Goal: Task Accomplishment & Management: Manage account settings

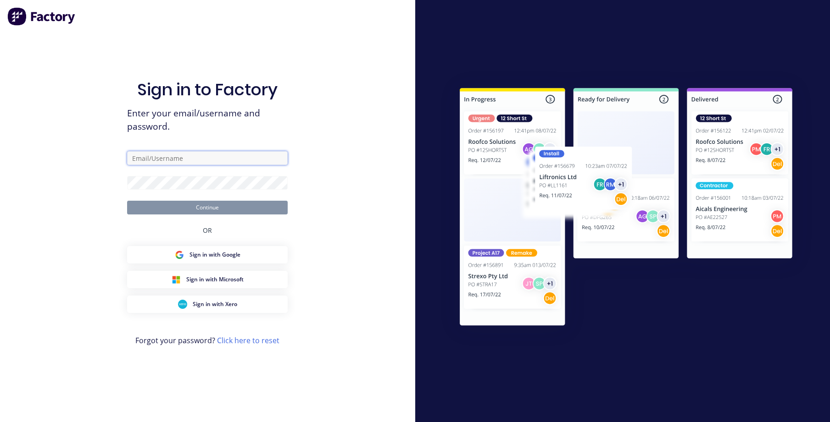
click at [132, 158] on input "text" at bounding box center [207, 158] width 161 height 14
type input "accounts@aztechcuttingsolutions.com.au"
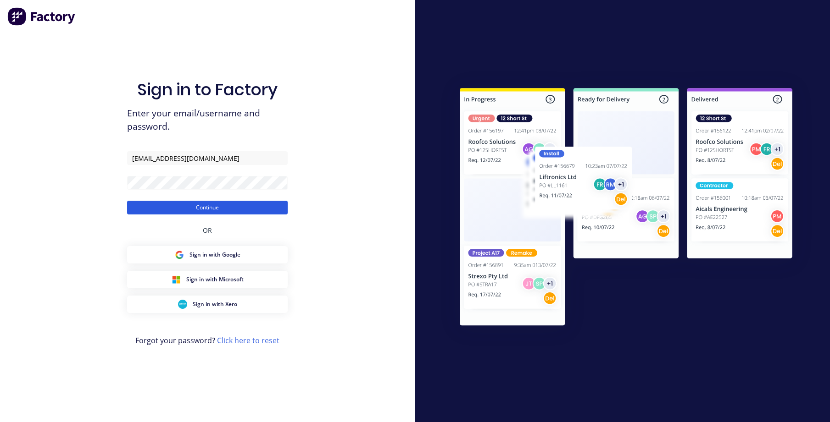
click at [229, 211] on button "Continue" at bounding box center [207, 208] width 161 height 14
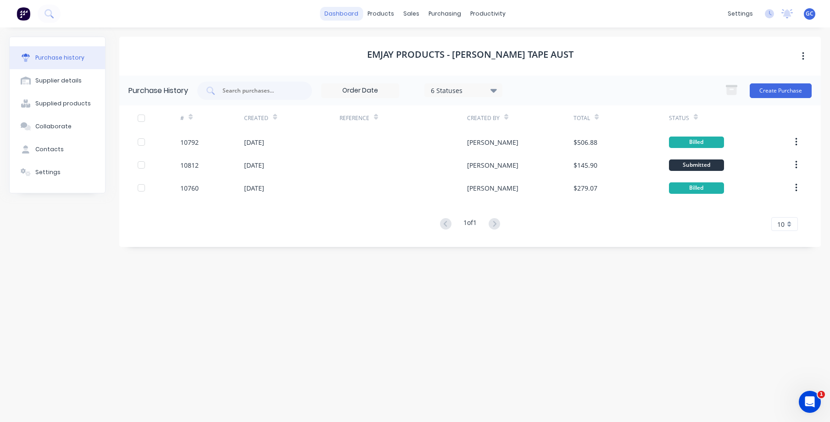
click at [353, 14] on link "dashboard" at bounding box center [341, 14] width 43 height 14
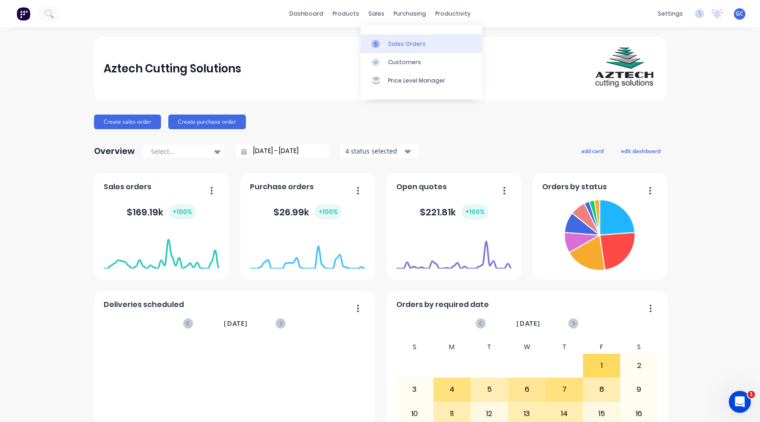
click at [399, 43] on div "Sales Orders" at bounding box center [407, 44] width 38 height 8
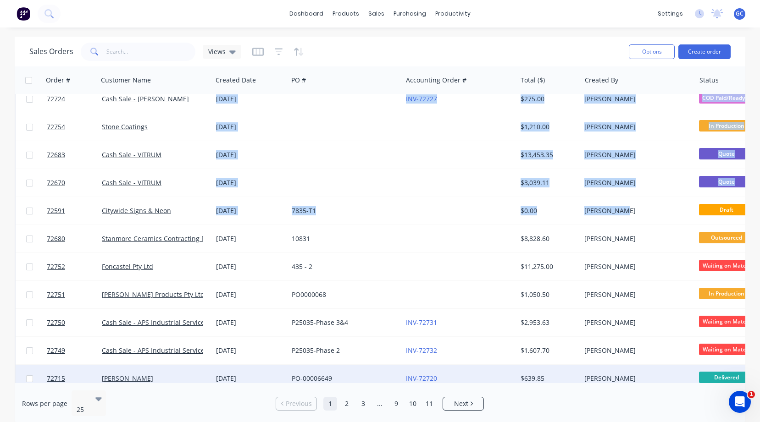
scroll to position [415, 0]
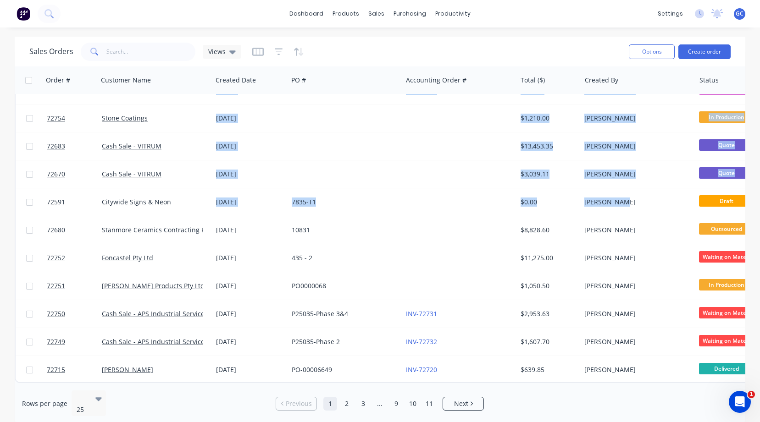
drag, startPoint x: 617, startPoint y: 378, endPoint x: 648, endPoint y: 378, distance: 30.3
click at [648, 378] on div "72762 Volare [DATE] $825.00 [PERSON_NAME] Quote 72760 Western Distributors - Ti…" at bounding box center [444, 34] width 858 height 700
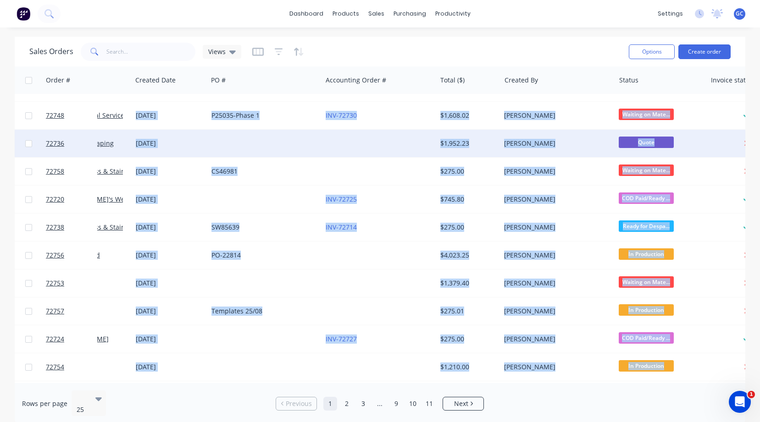
scroll to position [48, 80]
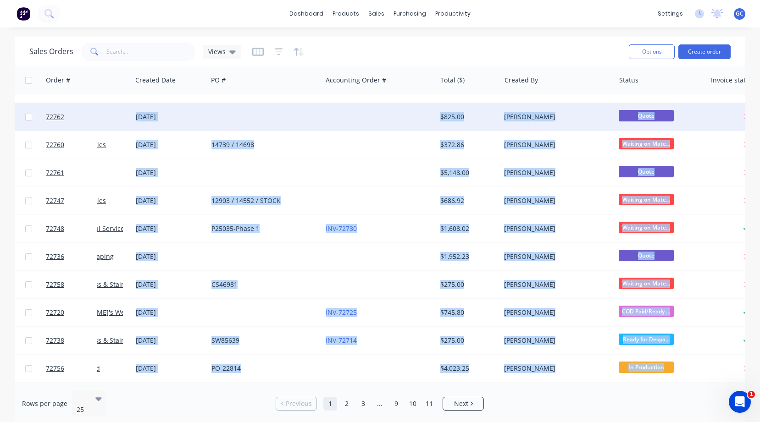
click at [355, 107] on div at bounding box center [379, 117] width 114 height 28
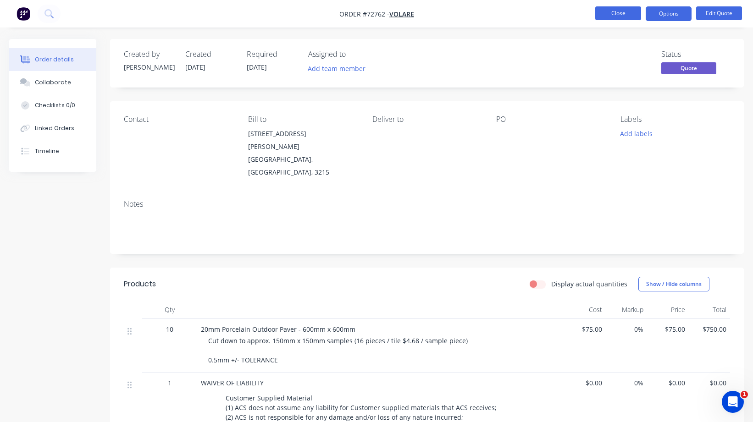
click at [618, 13] on button "Close" at bounding box center [618, 13] width 46 height 14
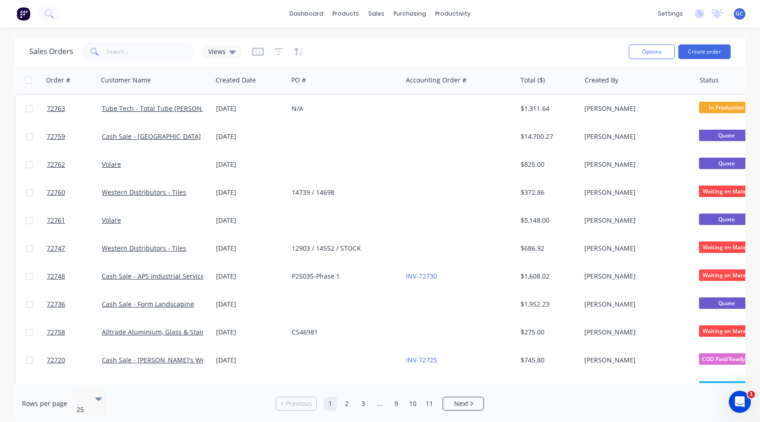
click at [98, 50] on span at bounding box center [94, 52] width 26 height 18
click at [111, 49] on input "text" at bounding box center [150, 52] width 89 height 18
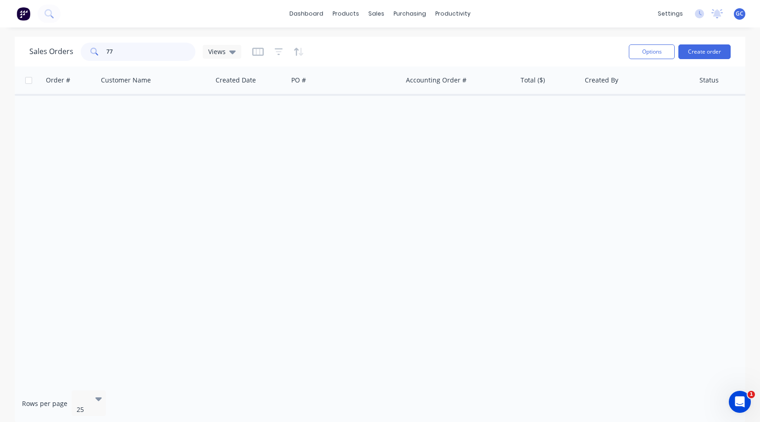
type input "7"
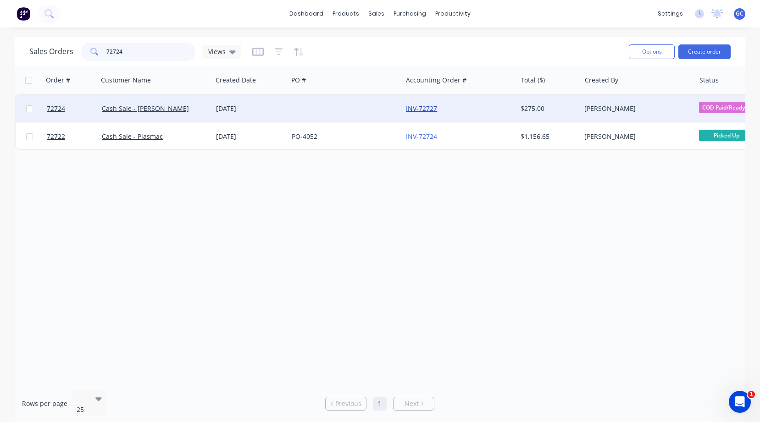
type input "72724"
click at [428, 108] on link "INV-72727" at bounding box center [421, 108] width 31 height 9
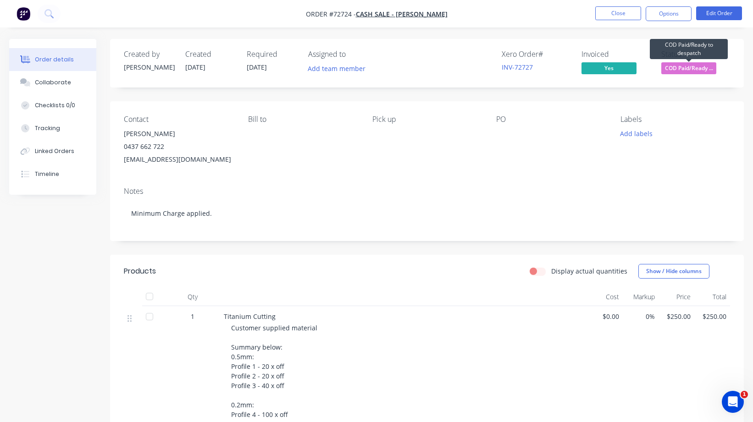
click at [690, 68] on span "COD Paid/Ready ..." at bounding box center [688, 67] width 55 height 11
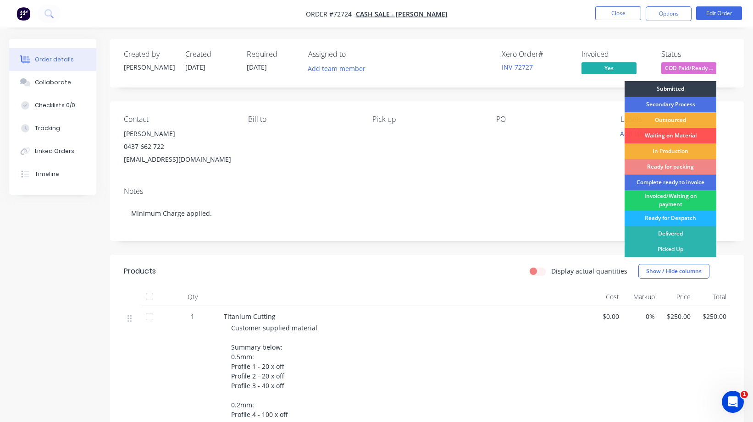
click at [678, 217] on div "Ready for Despatch" at bounding box center [671, 219] width 92 height 16
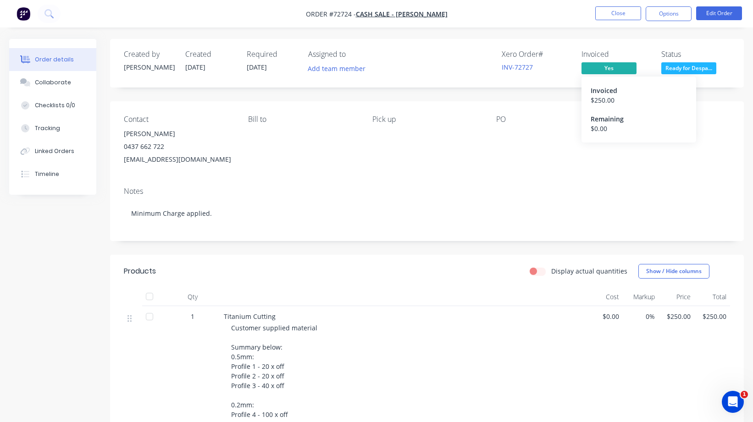
click at [609, 66] on span "Yes" at bounding box center [609, 67] width 55 height 11
click at [612, 14] on button "Close" at bounding box center [618, 13] width 46 height 14
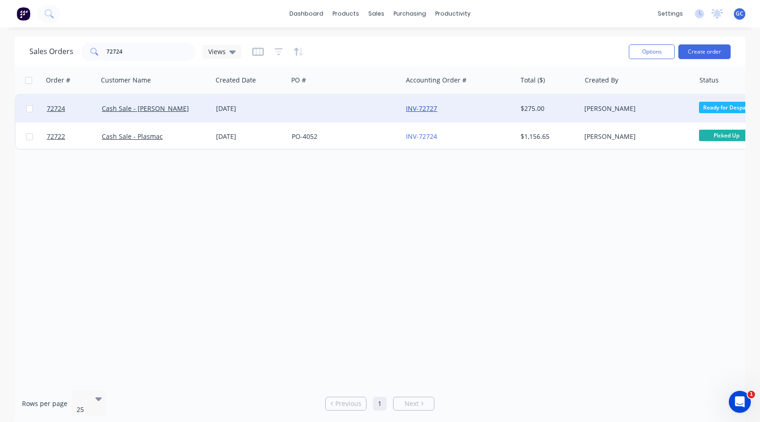
click at [426, 109] on link "INV-72727" at bounding box center [421, 108] width 31 height 9
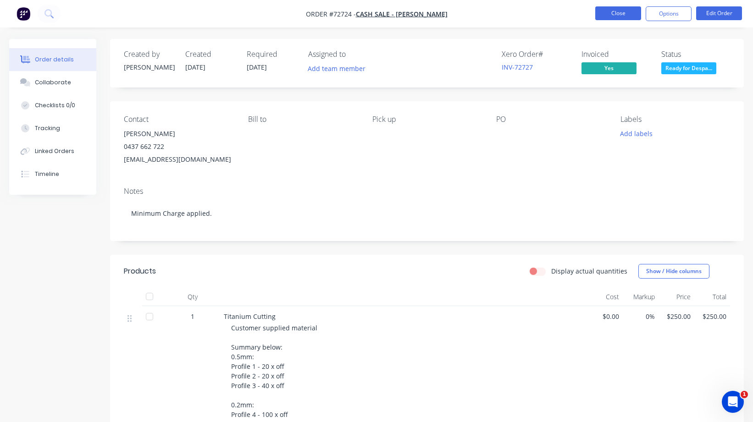
click at [615, 12] on button "Close" at bounding box center [618, 13] width 46 height 14
